Goal: Navigation & Orientation: Find specific page/section

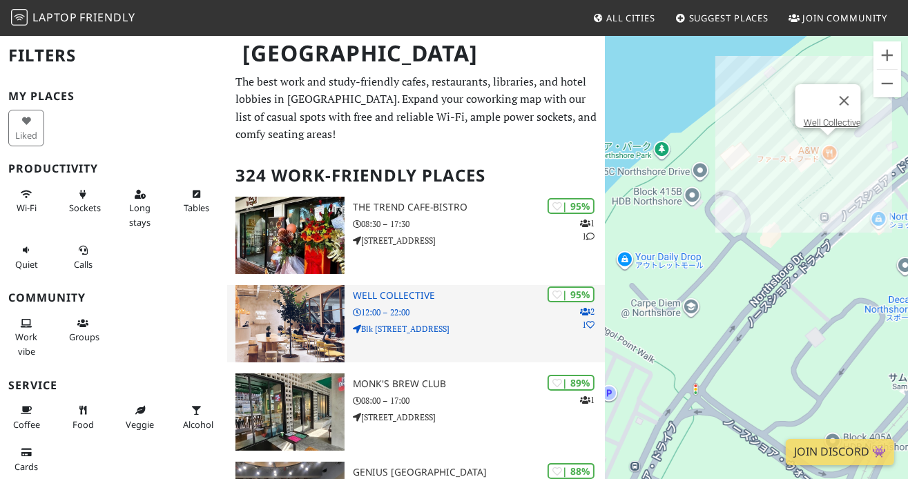
click at [392, 329] on p "Blk [STREET_ADDRESS]" at bounding box center [479, 329] width 252 height 13
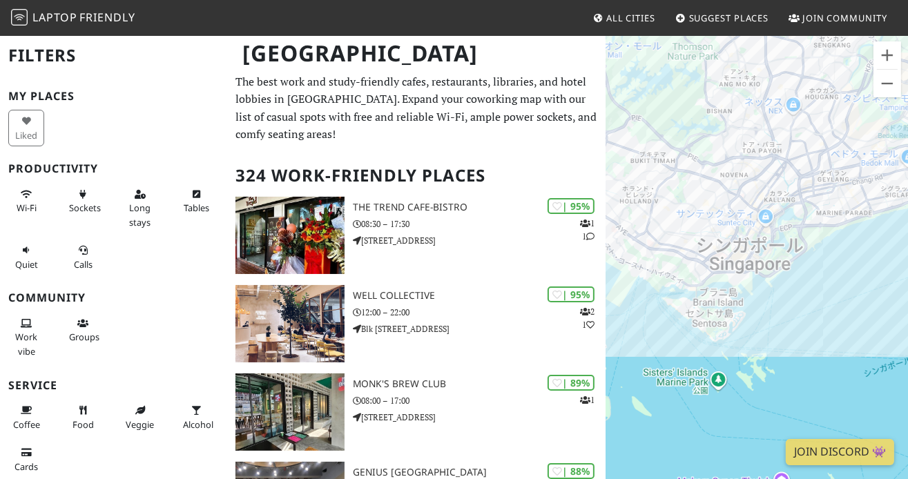
drag, startPoint x: 758, startPoint y: 292, endPoint x: 760, endPoint y: 301, distance: 9.9
click at [760, 301] on div at bounding box center [757, 274] width 303 height 479
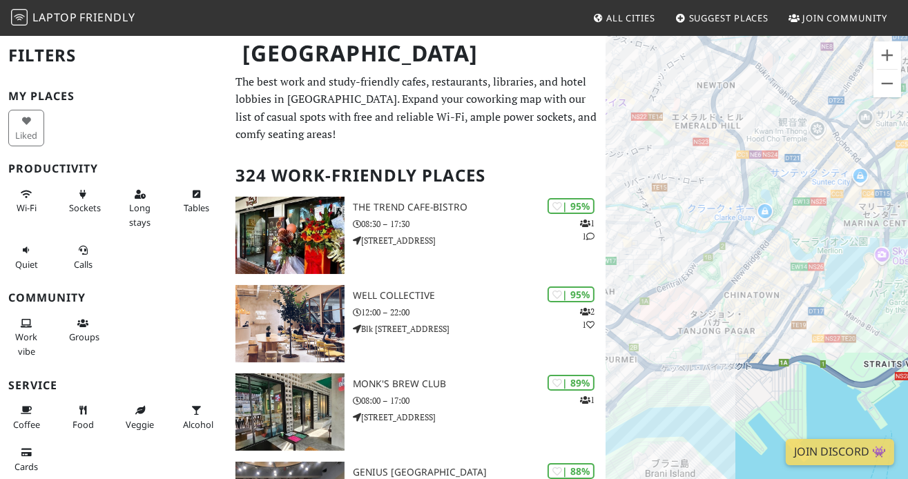
drag, startPoint x: 733, startPoint y: 245, endPoint x: 800, endPoint y: 361, distance: 134.0
click at [800, 361] on div at bounding box center [757, 274] width 303 height 479
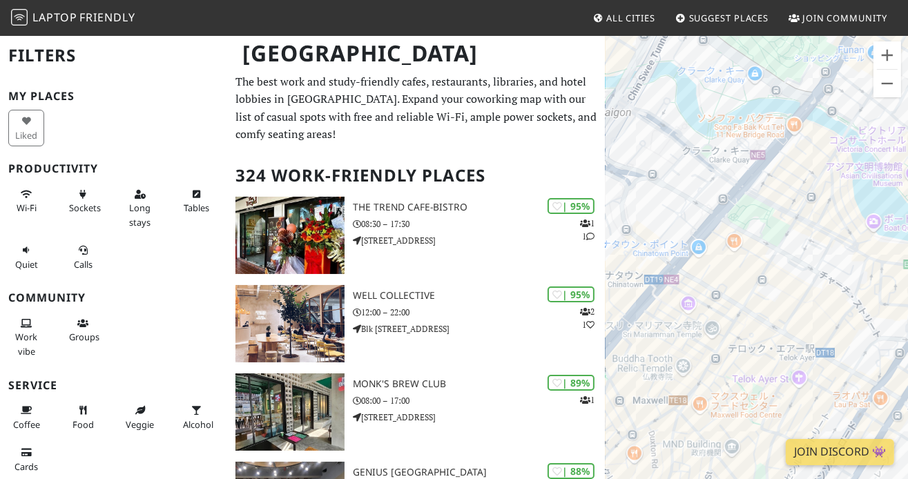
drag, startPoint x: 755, startPoint y: 298, endPoint x: 756, endPoint y: 334, distance: 35.9
click at [735, 377] on div at bounding box center [757, 274] width 303 height 479
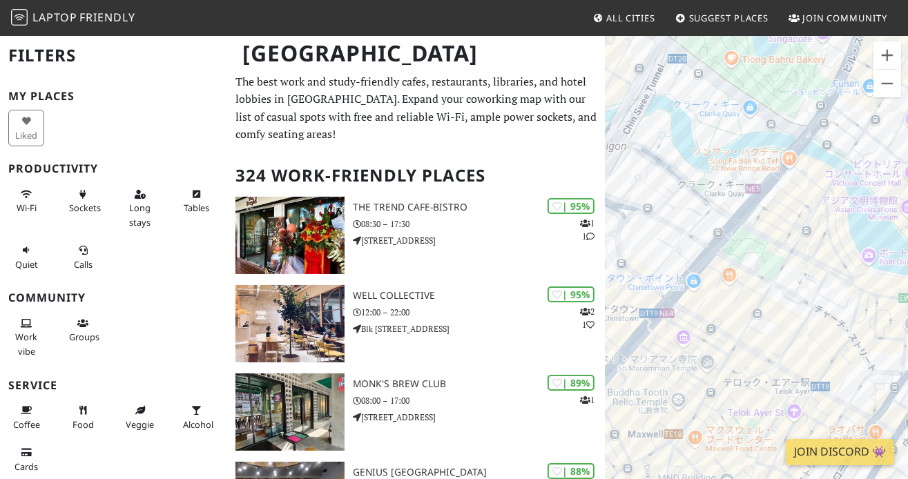
drag, startPoint x: 756, startPoint y: 228, endPoint x: 752, endPoint y: 262, distance: 34.1
click at [752, 262] on div at bounding box center [757, 274] width 303 height 479
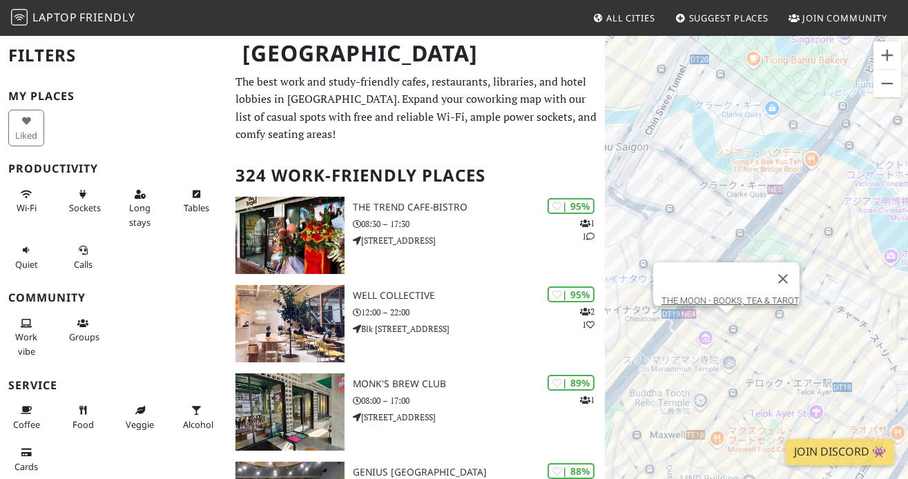
click at [723, 330] on div "THE MOON - BOOKS, TEA & TAROT" at bounding box center [757, 274] width 303 height 479
click at [722, 296] on link "THE MOON - BOOKS, TEA & TAROT" at bounding box center [731, 301] width 138 height 10
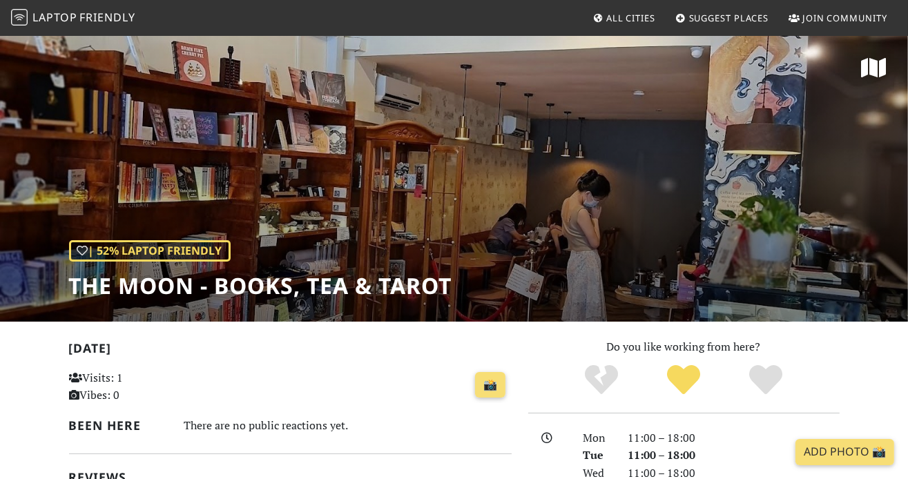
scroll to position [345, 0]
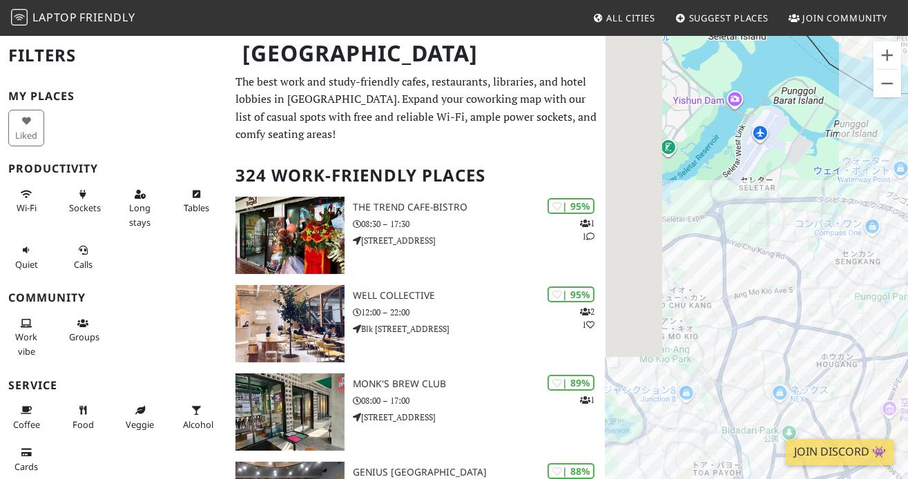
drag, startPoint x: 725, startPoint y: 251, endPoint x: 810, endPoint y: 158, distance: 125.2
click at [810, 158] on div at bounding box center [757, 274] width 303 height 479
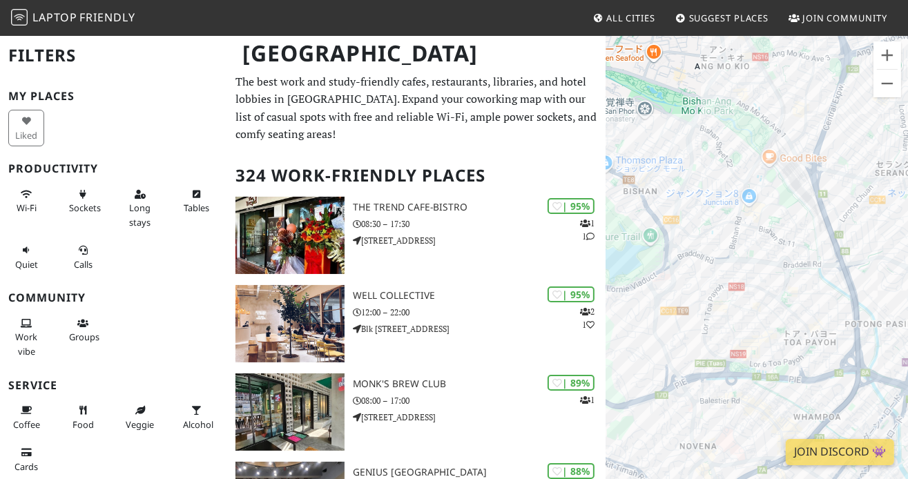
drag, startPoint x: 765, startPoint y: 278, endPoint x: 783, endPoint y: 41, distance: 238.3
click at [790, 30] on body "Laptop Friendly All Cities Suggest Places Join Community [GEOGRAPHIC_DATA] Filt…" at bounding box center [454, 239] width 908 height 479
